Goal: Task Accomplishment & Management: Manage account settings

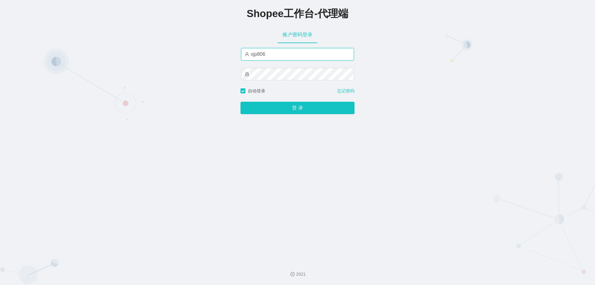
click at [295, 53] on input "xjp806" at bounding box center [297, 54] width 113 height 12
type input "yn06"
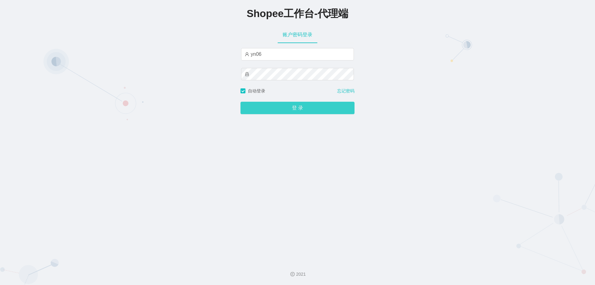
click at [288, 113] on button "登 录" at bounding box center [297, 108] width 114 height 12
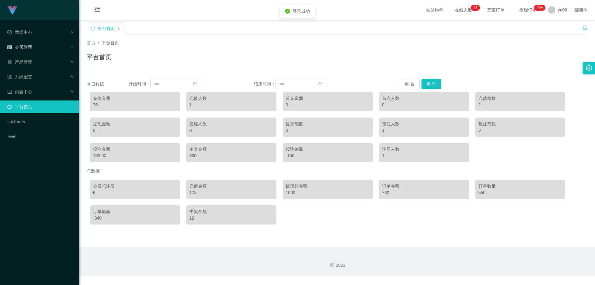
click at [34, 48] on div "会员管理" at bounding box center [39, 47] width 79 height 12
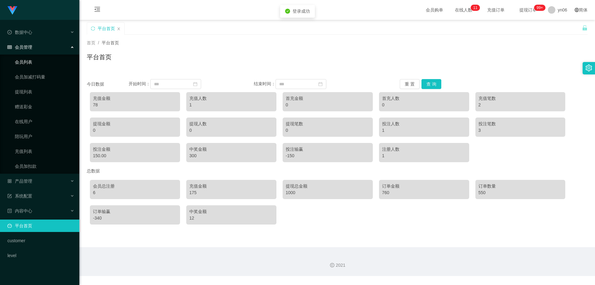
click at [29, 61] on link "会员列表" at bounding box center [44, 62] width 59 height 12
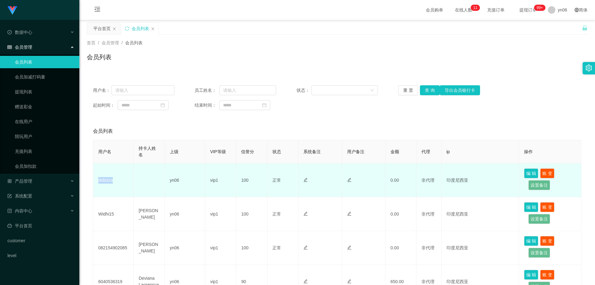
drag, startPoint x: 122, startPoint y: 180, endPoint x: 96, endPoint y: 181, distance: 25.7
click at [96, 181] on td "didiidza" at bounding box center [113, 180] width 40 height 34
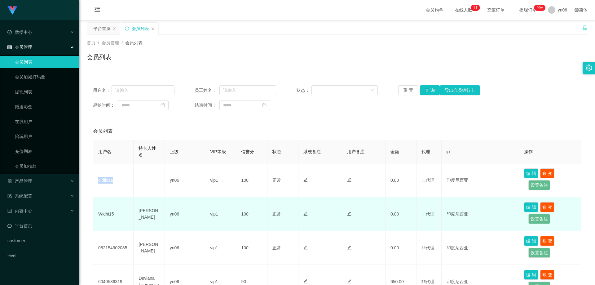
copy td "didiidza"
